Goal: Find specific page/section: Find specific page/section

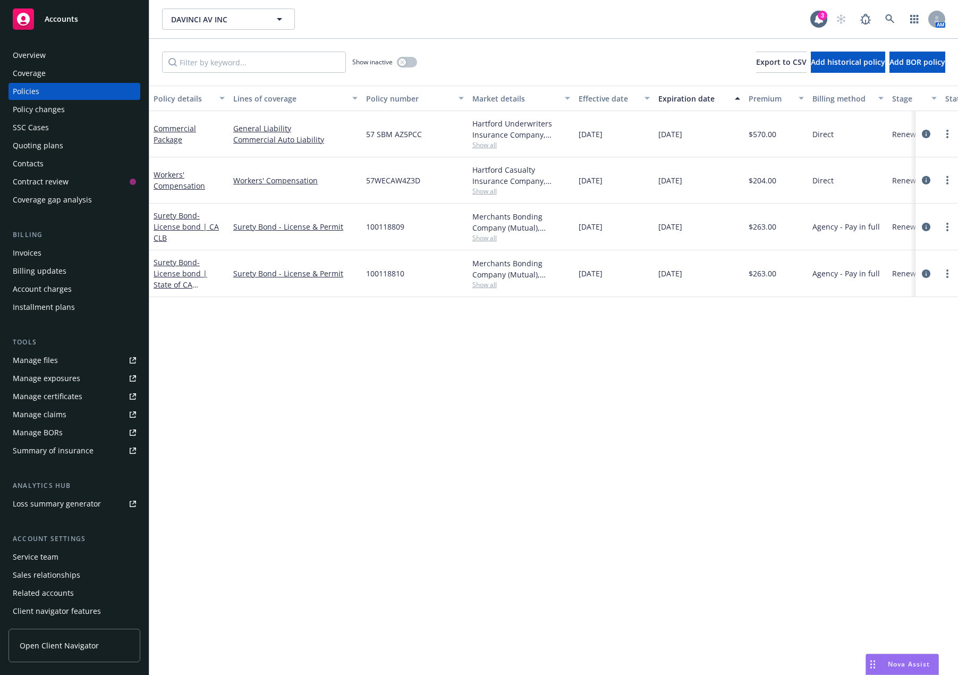
click at [235, 396] on div "Policy details Lines of coverage Policy number Market details Effective date Ex…" at bounding box center [553, 380] width 809 height 589
